Goal: Task Accomplishment & Management: Use online tool/utility

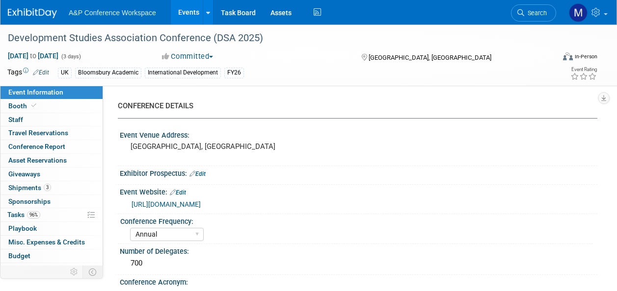
select select "Annual"
select select "Level 2"
select select "In-Person Booth"
select select "International Development"
select select "Bloomsbury Academic"
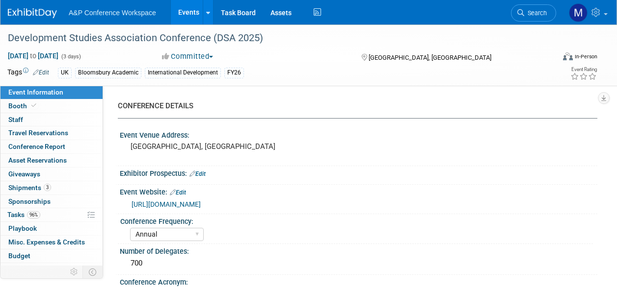
select select "Matt Hambridge"
select select "Tia Ali"
select select "Networking/Commissioning"
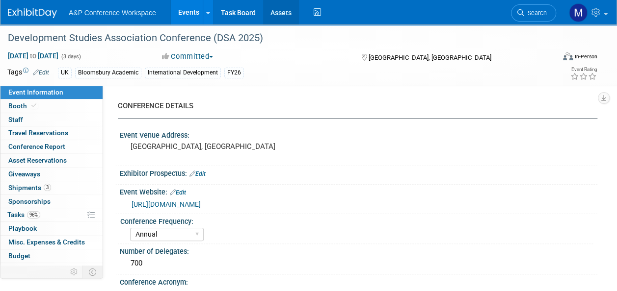
click at [280, 16] on link "Assets" at bounding box center [281, 12] width 36 height 25
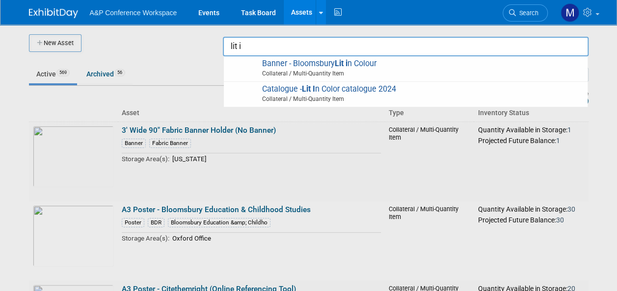
type input "lit in"
drag, startPoint x: 286, startPoint y: 42, endPoint x: 151, endPoint y: 49, distance: 136.0
click at [151, 49] on body "A&P Conference Workspace Events Task Board Assets New Asset Search Assets Bulk …" at bounding box center [308, 145] width 617 height 291
